Goal: Information Seeking & Learning: Learn about a topic

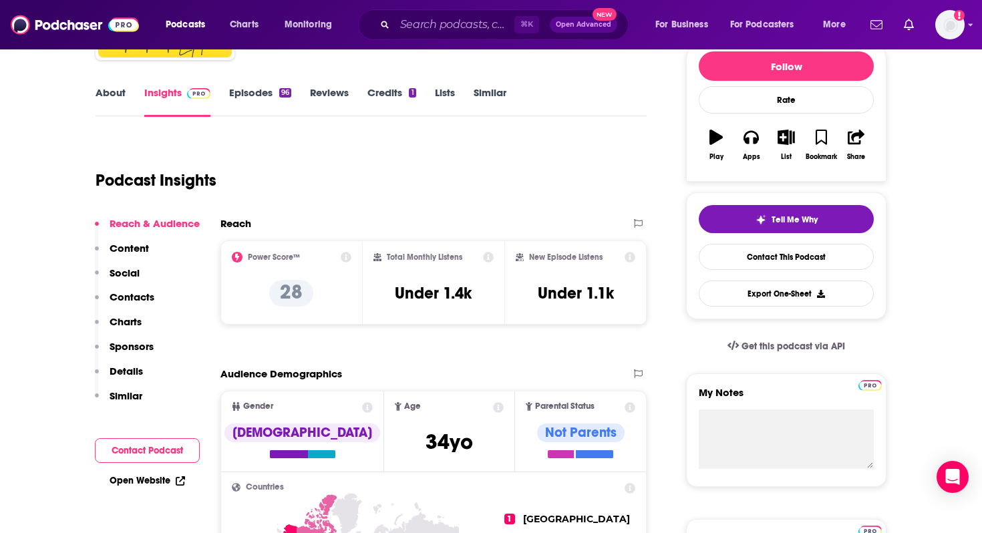
scroll to position [169, 0]
click at [115, 250] on p "Content" at bounding box center [129, 247] width 39 height 13
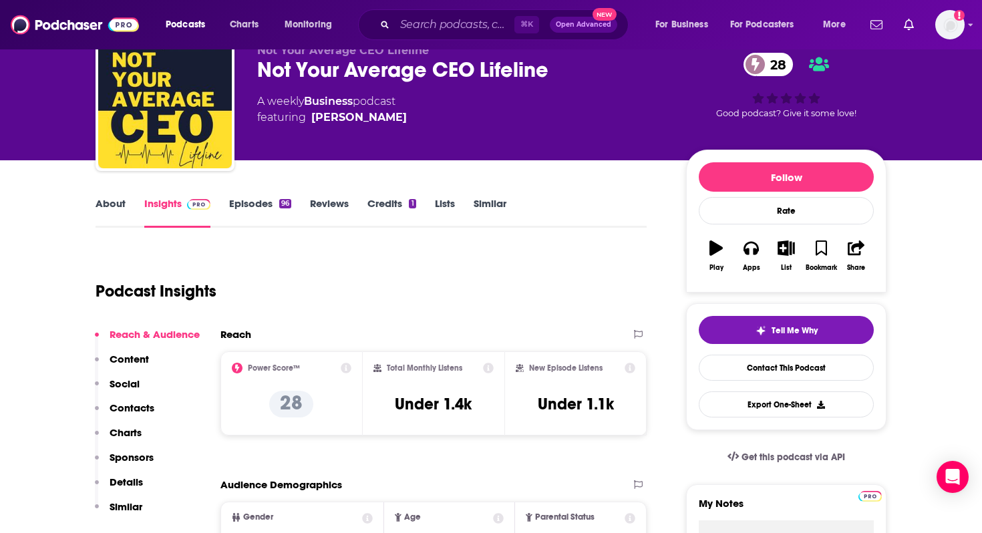
scroll to position [0, 0]
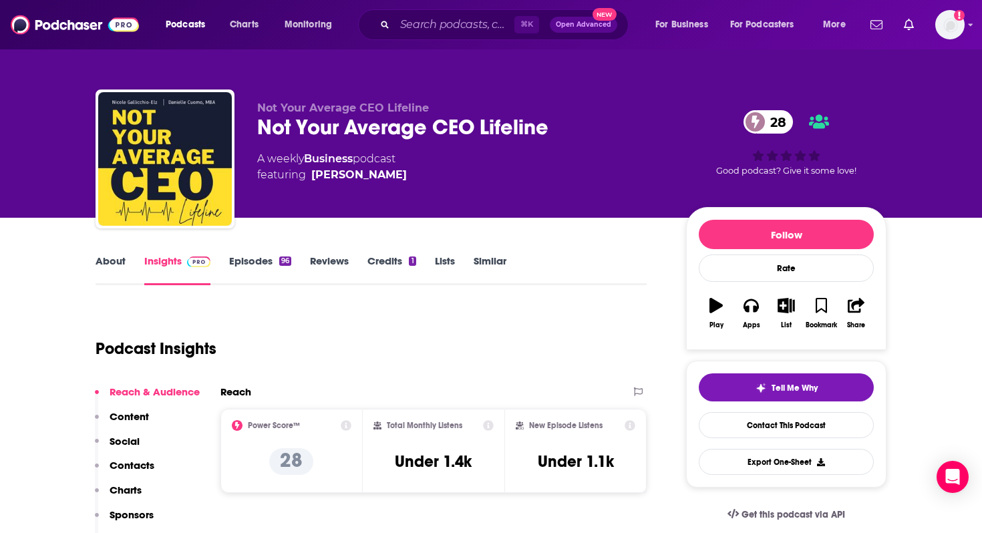
click at [120, 259] on link "About" at bounding box center [110, 269] width 30 height 31
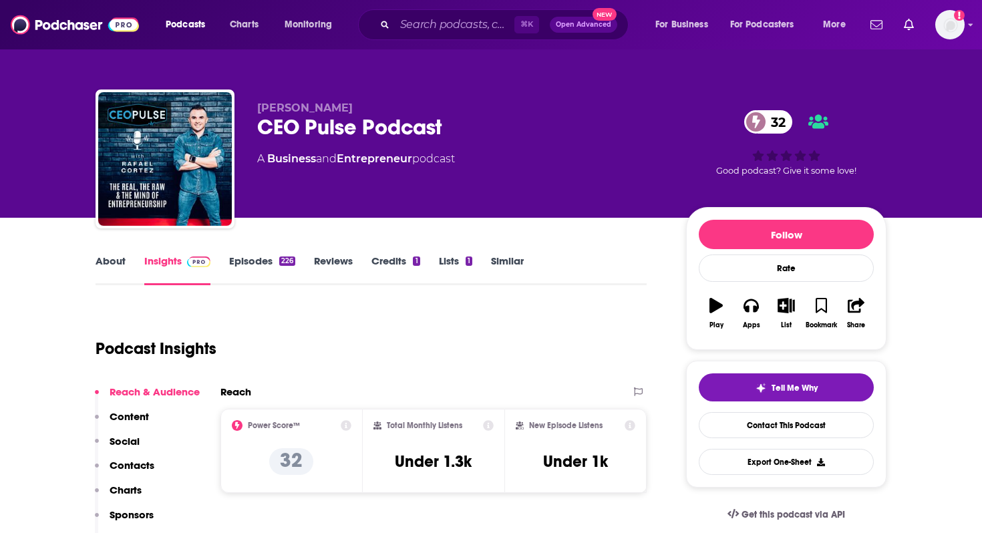
click at [364, 363] on div "Podcast Insights" at bounding box center [365, 340] width 540 height 68
click at [118, 262] on link "About" at bounding box center [110, 269] width 30 height 31
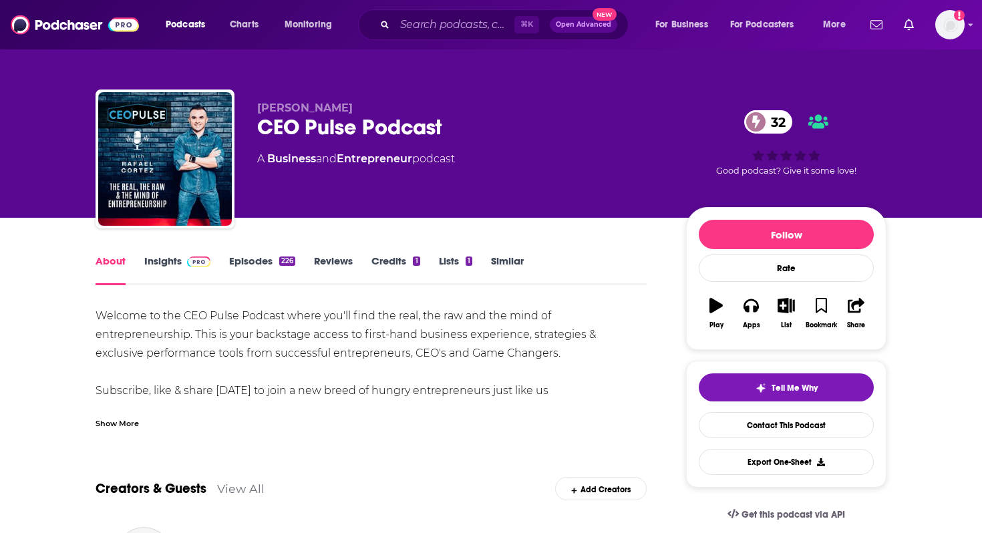
scroll to position [9, 0]
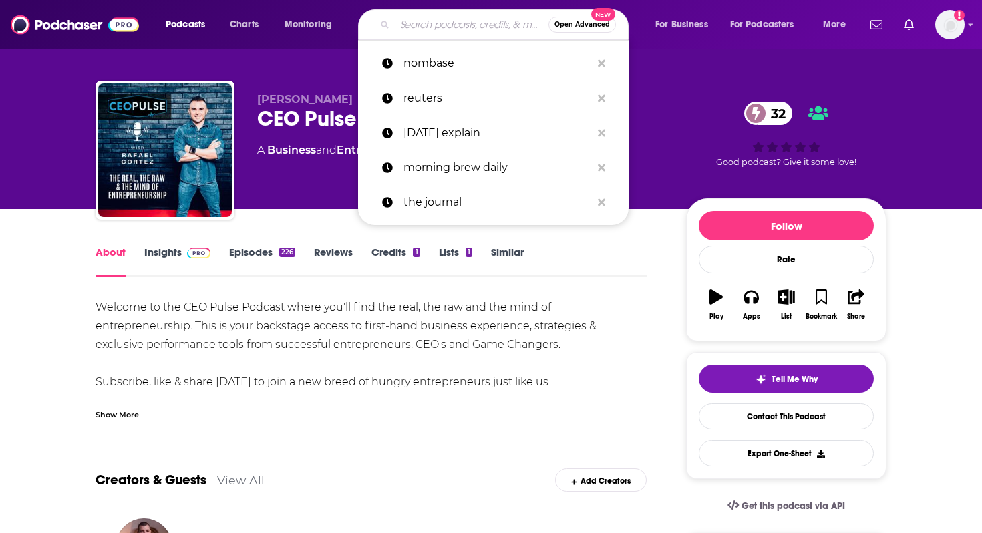
click at [454, 24] on input "Search podcasts, credits, & more..." at bounding box center [472, 24] width 154 height 21
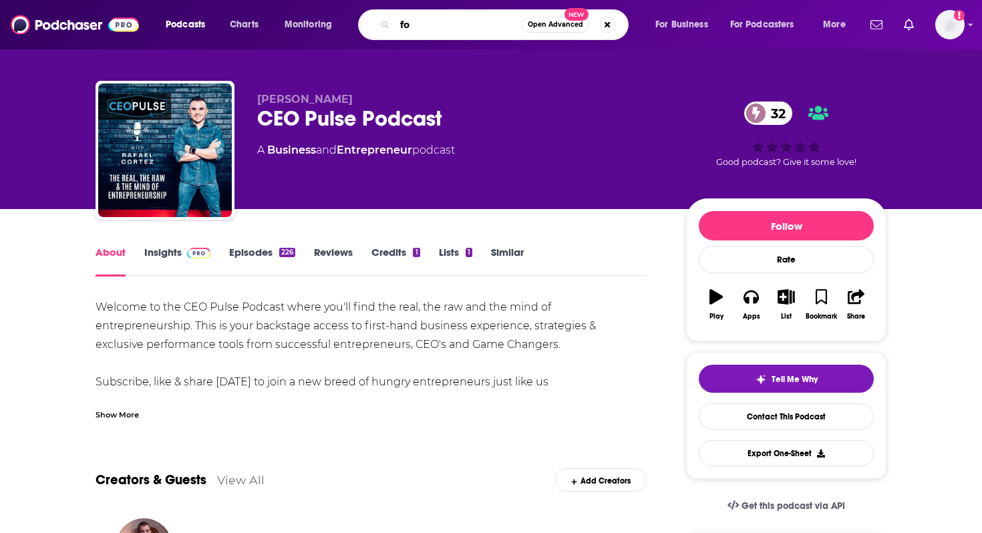
type input "f"
type input "beverage"
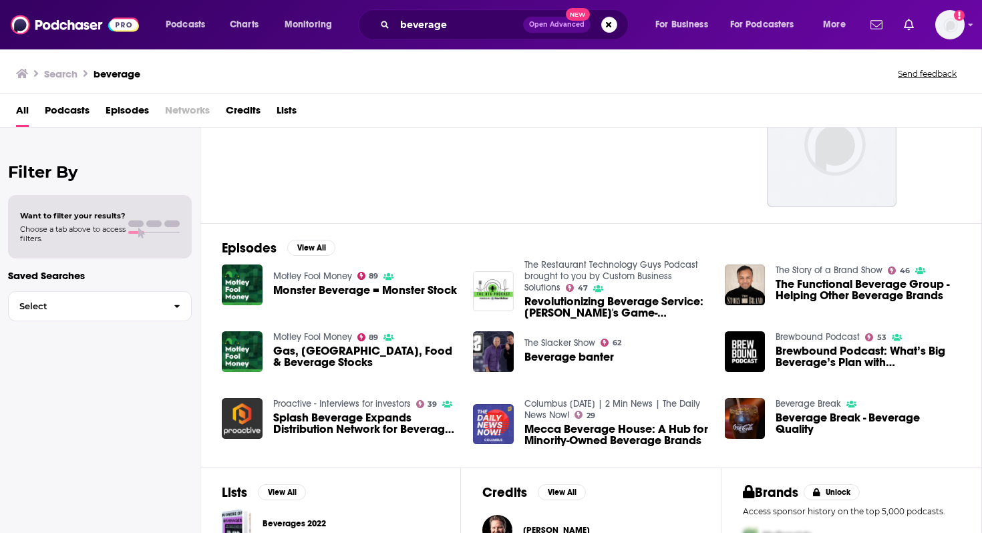
scroll to position [32, 0]
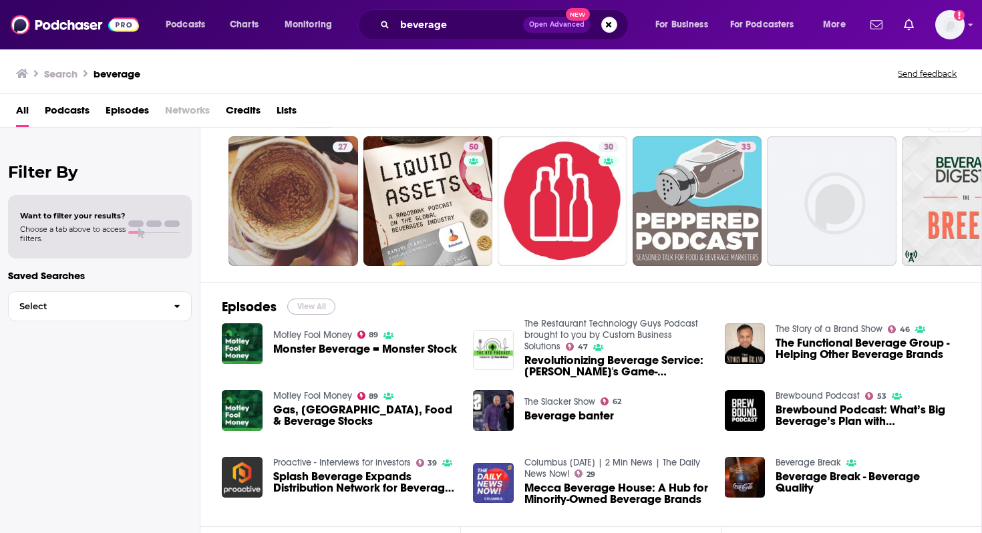
click at [311, 308] on button "View All" at bounding box center [311, 306] width 48 height 16
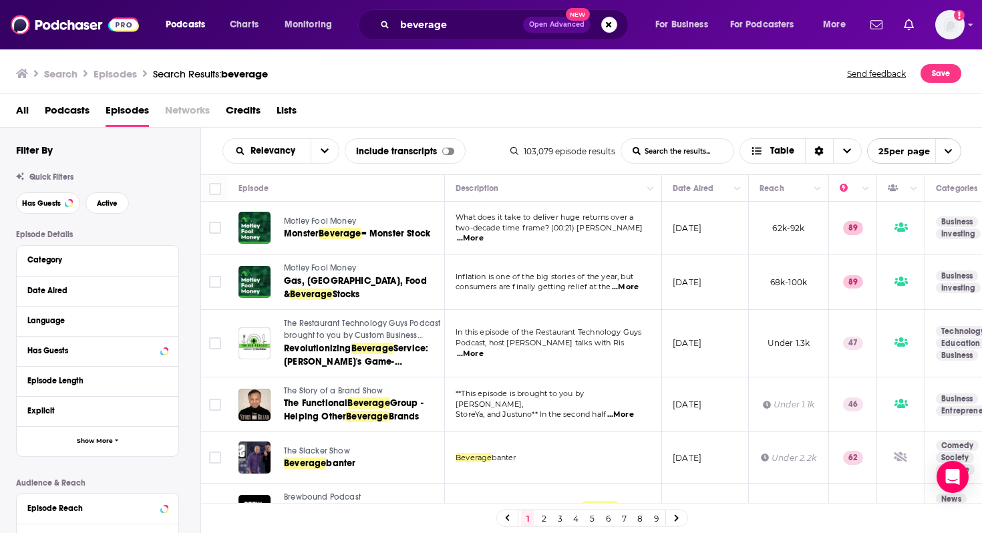
click at [81, 112] on span "Podcasts" at bounding box center [67, 112] width 45 height 27
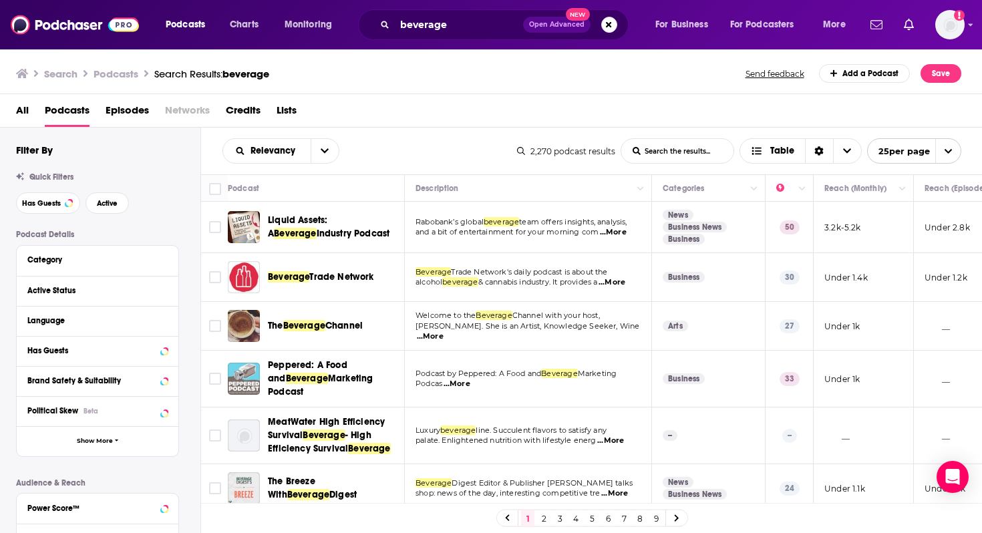
scroll to position [41, 0]
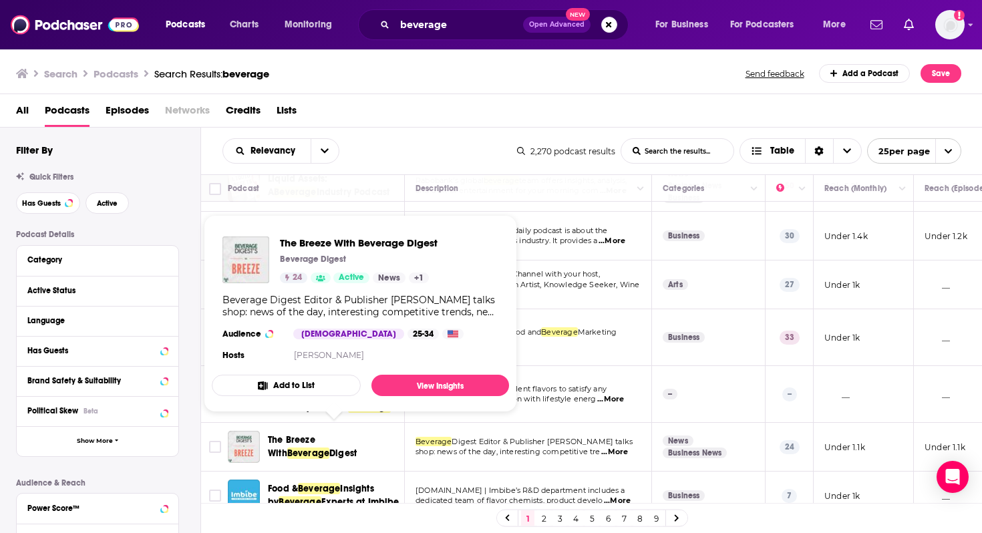
click at [308, 435] on span "The Breeze With" at bounding box center [291, 446] width 47 height 25
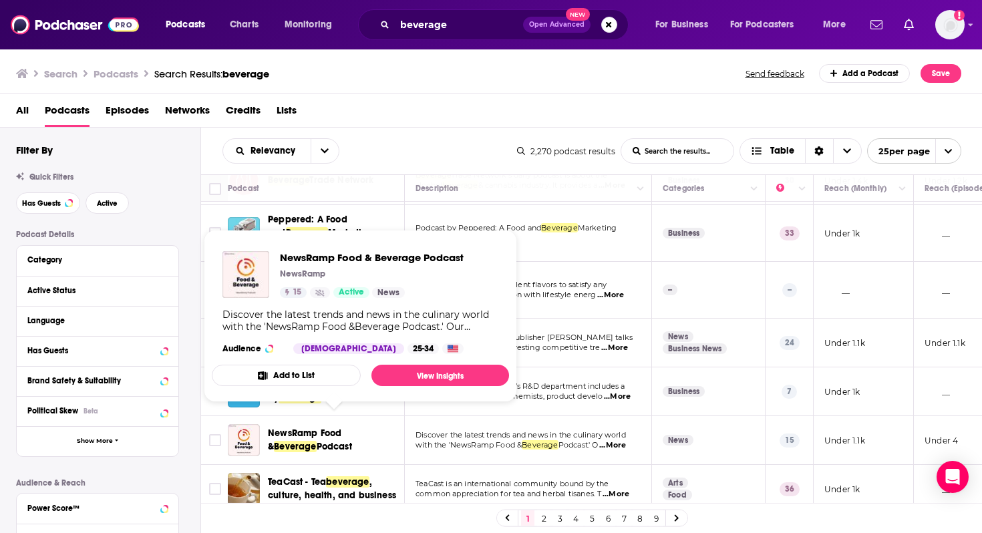
scroll to position [154, 0]
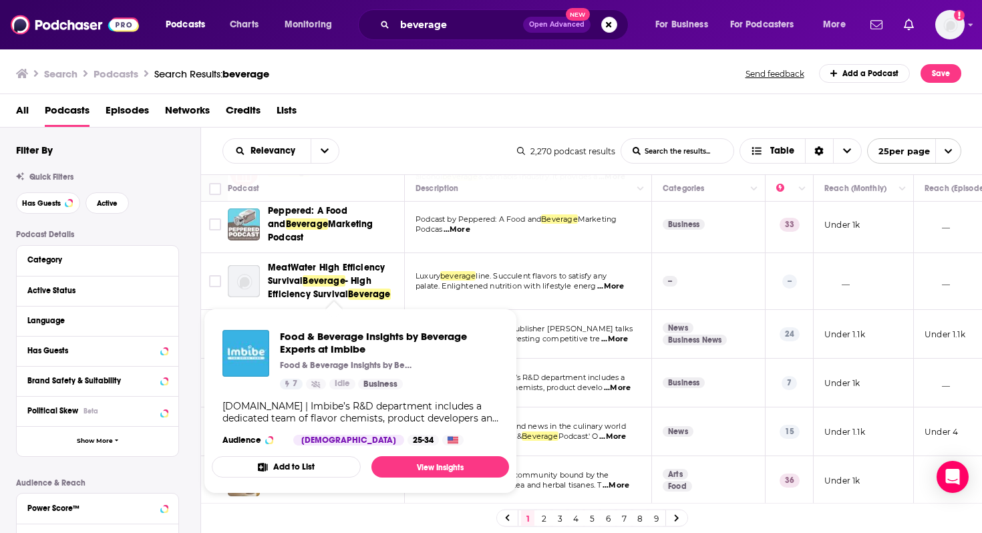
click at [401, 105] on div "All Podcasts Episodes Networks Credits Lists" at bounding box center [493, 112] width 955 height 27
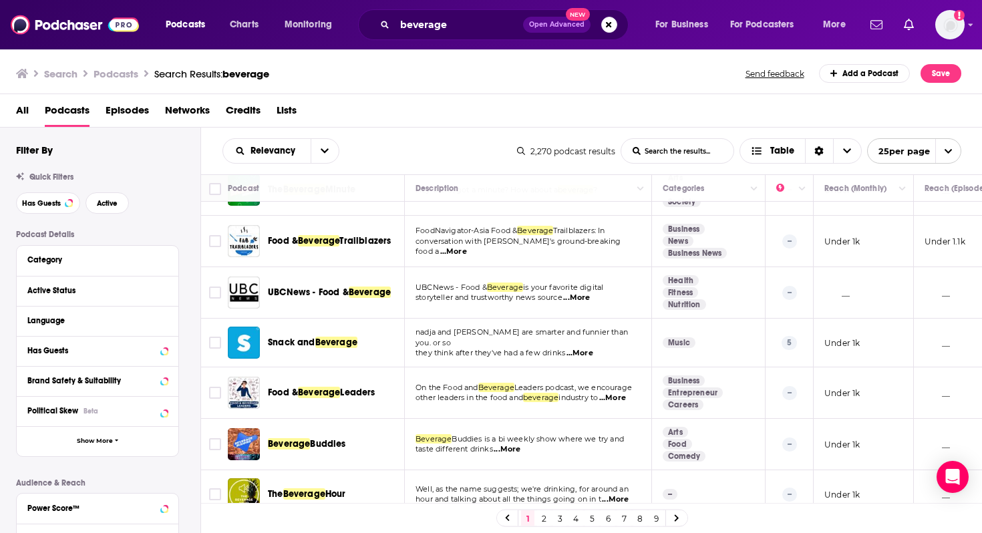
scroll to position [940, 0]
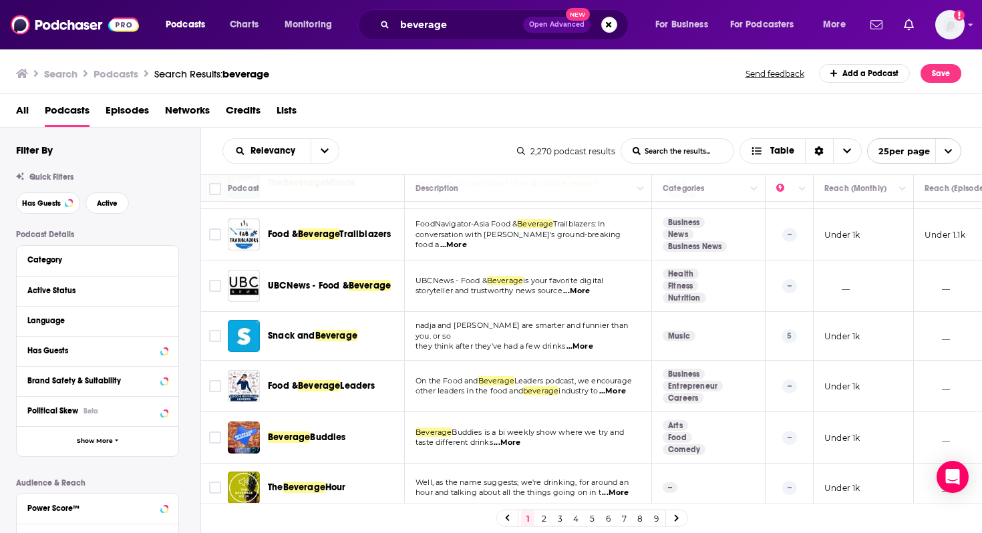
click at [544, 514] on link "2" at bounding box center [543, 518] width 13 height 16
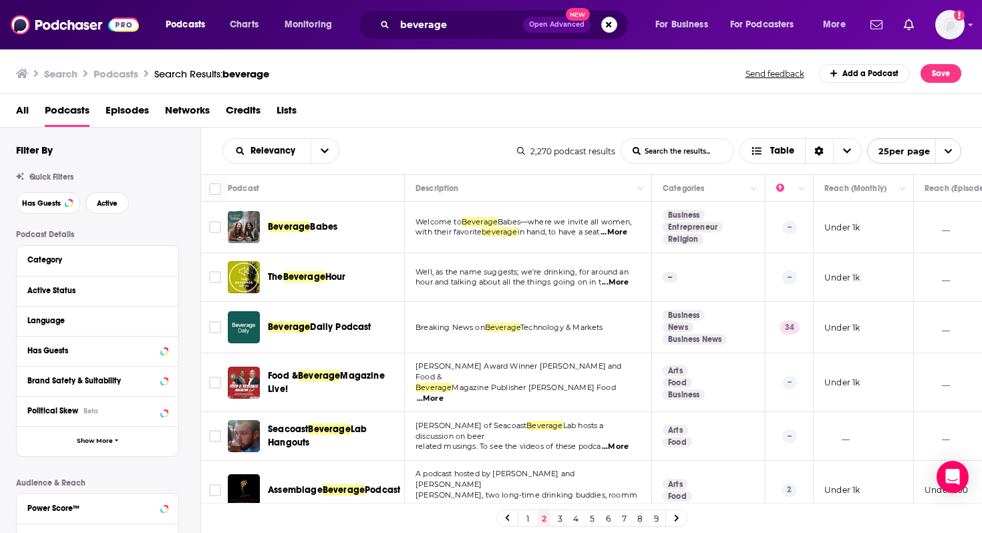
scroll to position [48, 0]
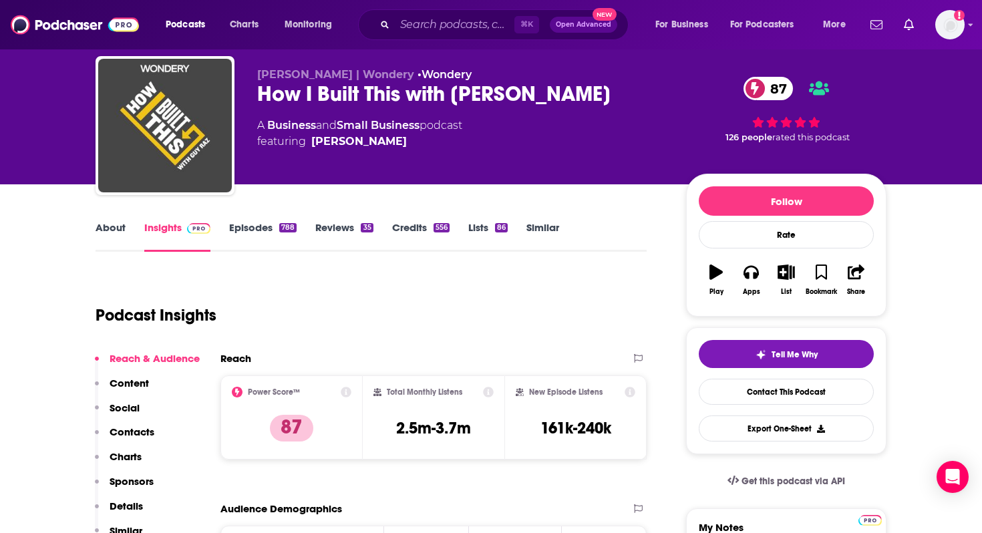
scroll to position [34, 0]
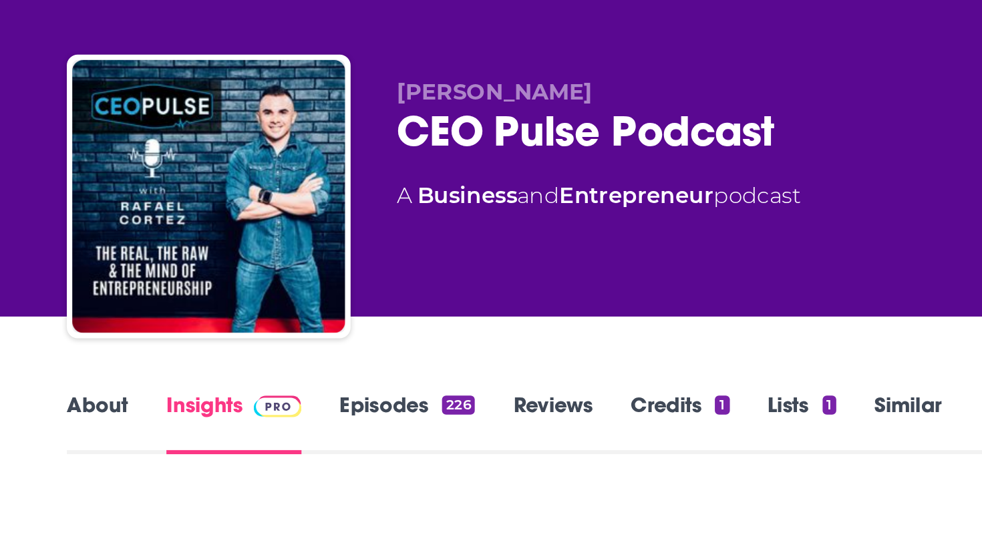
click at [70, 154] on div "Rafael Cortez CEO Pulse Podcast 32 A Business and Entrepreneur podcast 32 Good …" at bounding box center [490, 109] width 855 height 218
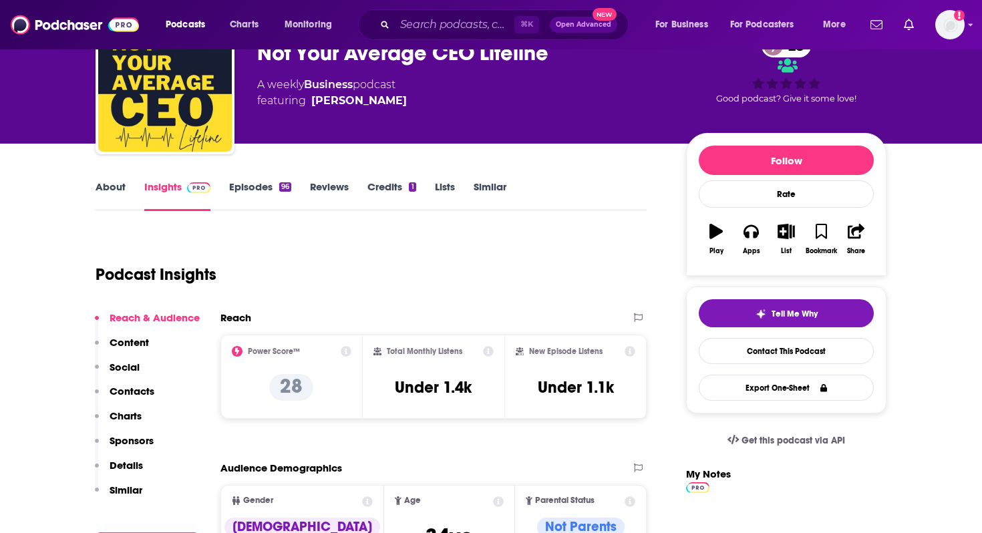
scroll to position [89, 0]
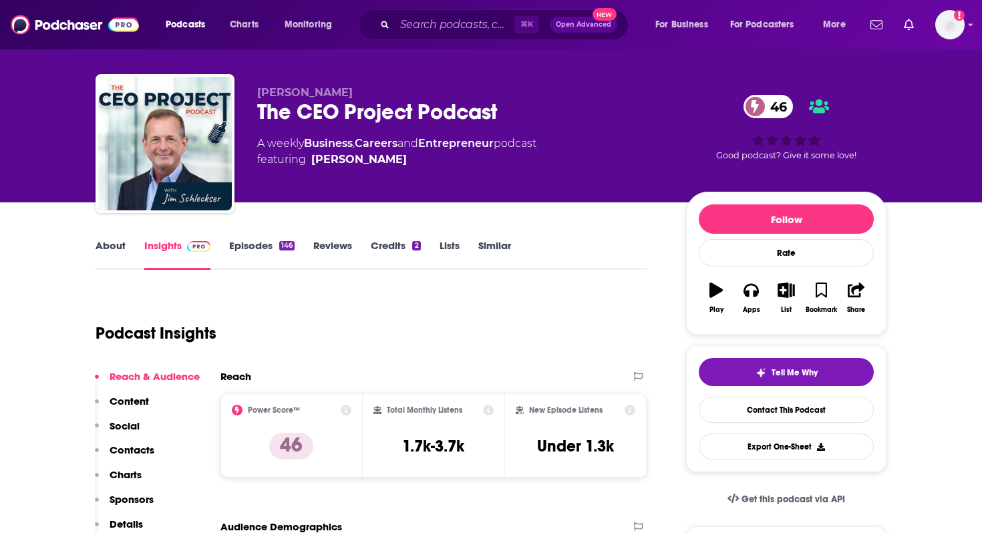
scroll to position [15, 0]
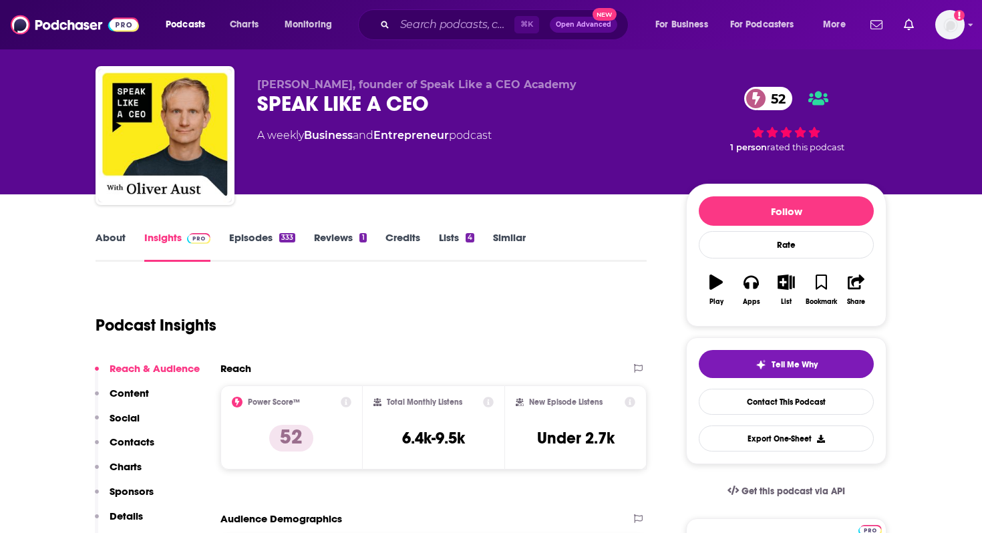
scroll to position [12, 0]
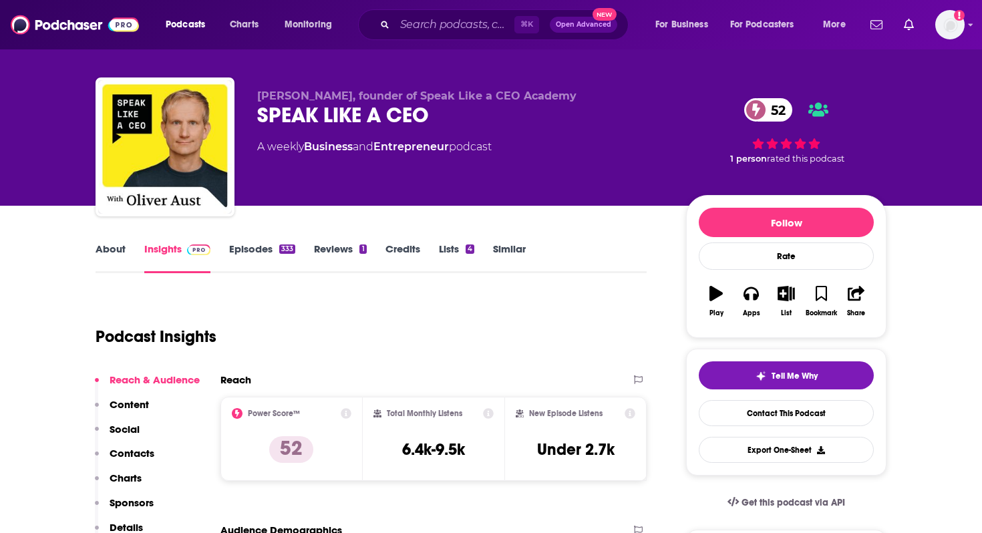
click at [105, 250] on link "About" at bounding box center [110, 257] width 30 height 31
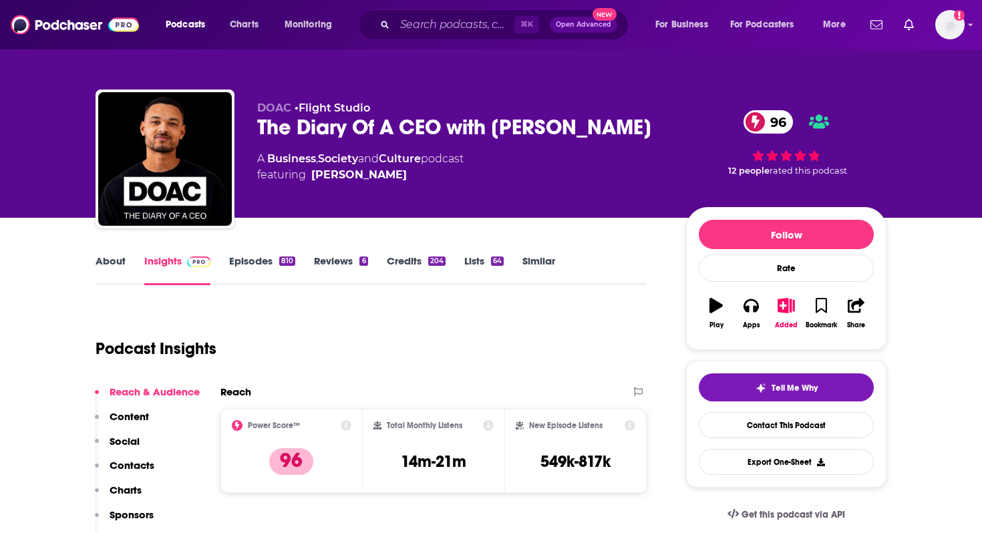
scroll to position [19, 0]
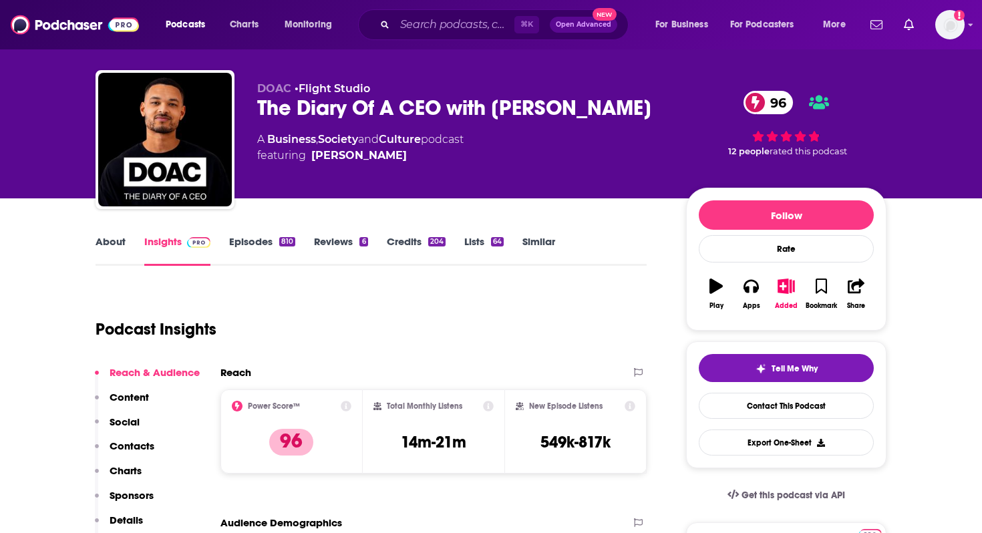
click at [117, 241] on link "About" at bounding box center [110, 250] width 30 height 31
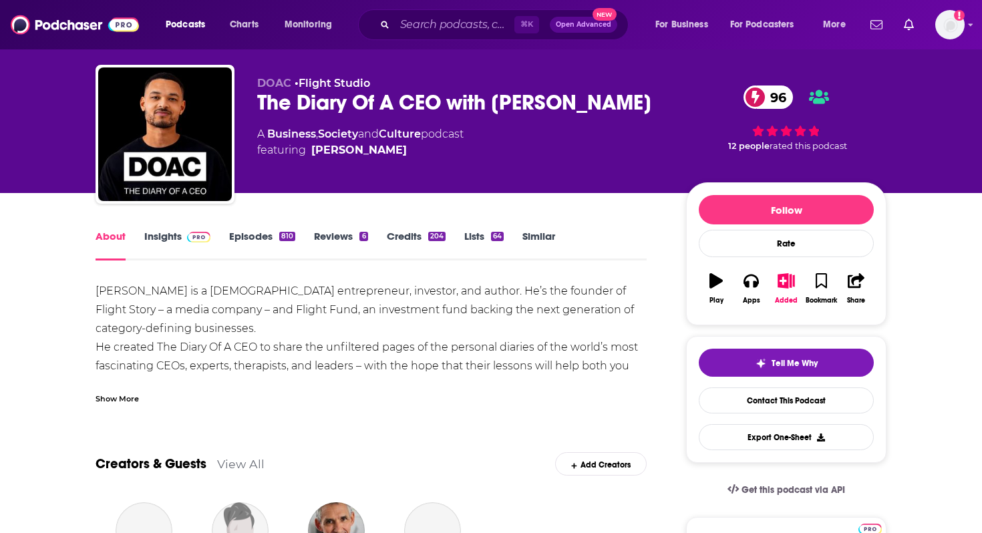
scroll to position [28, 0]
